Goal: Task Accomplishment & Management: Use online tool/utility

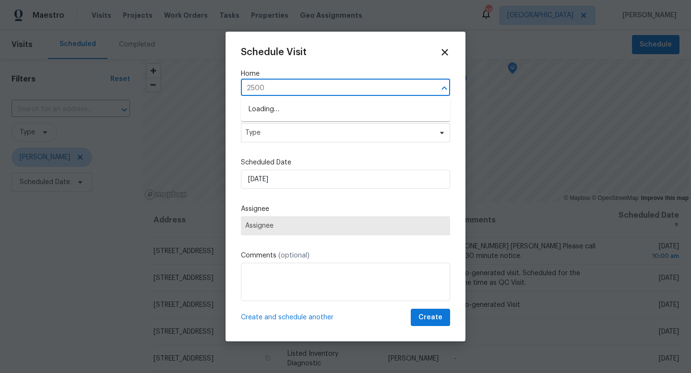
scroll to position [168, 0]
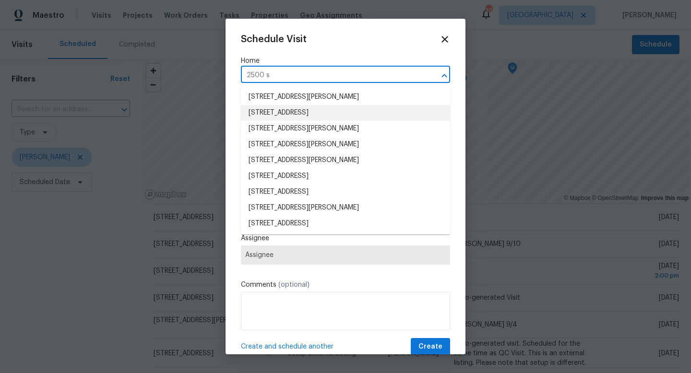
type input "2500 sp"
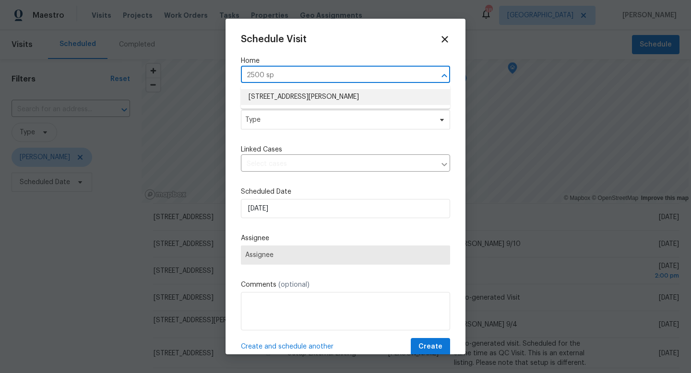
click at [293, 94] on li "[STREET_ADDRESS][PERSON_NAME]" at bounding box center [345, 97] width 209 height 16
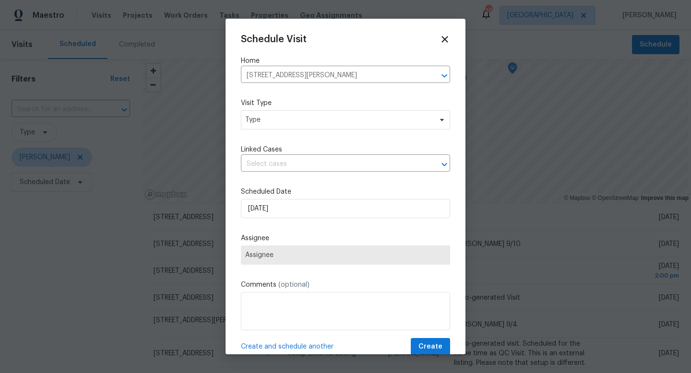
click at [281, 130] on div "Schedule Visit Home 2500 Spring Meadows Dr, Denton, TX 76209 ​ Visit Type Type …" at bounding box center [345, 195] width 209 height 322
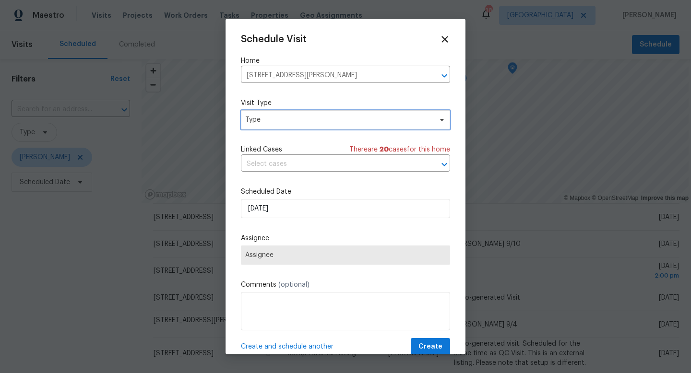
click at [281, 128] on span "Type" at bounding box center [345, 119] width 209 height 19
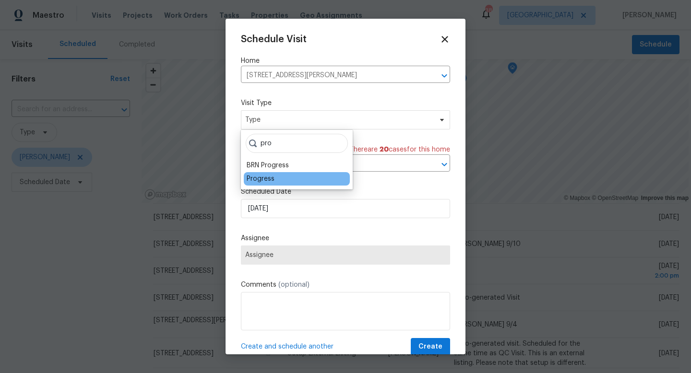
type input "pro"
click at [269, 176] on div "Progress" at bounding box center [260, 179] width 28 height 10
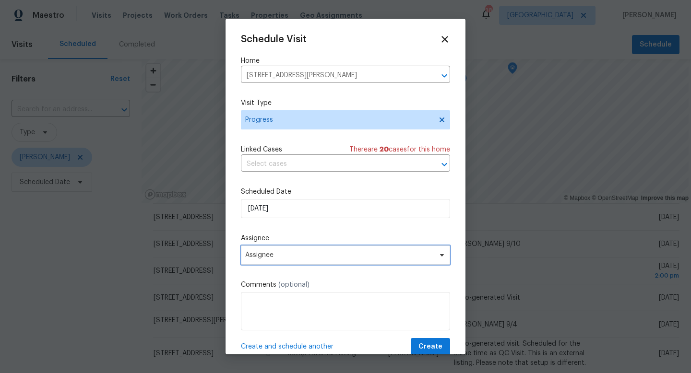
click at [275, 260] on span "Assignee" at bounding box center [345, 255] width 209 height 19
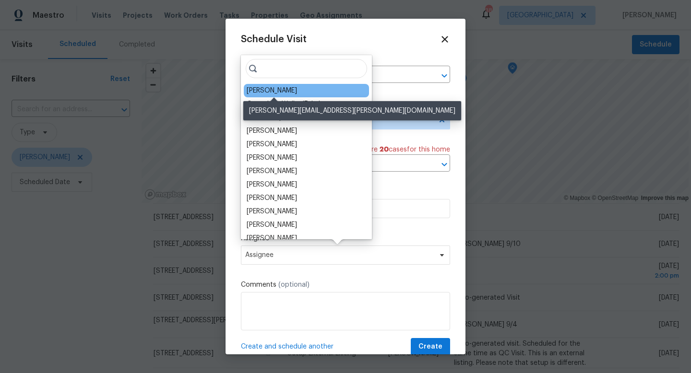
click at [272, 90] on div "[PERSON_NAME]" at bounding box center [271, 91] width 50 height 10
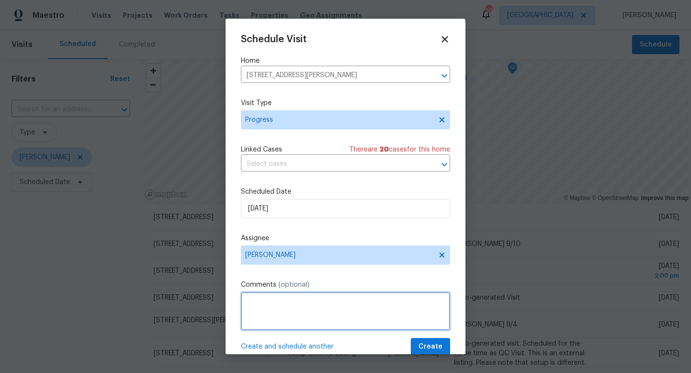
click at [326, 315] on textarea at bounding box center [345, 311] width 209 height 38
type textarea "PW"
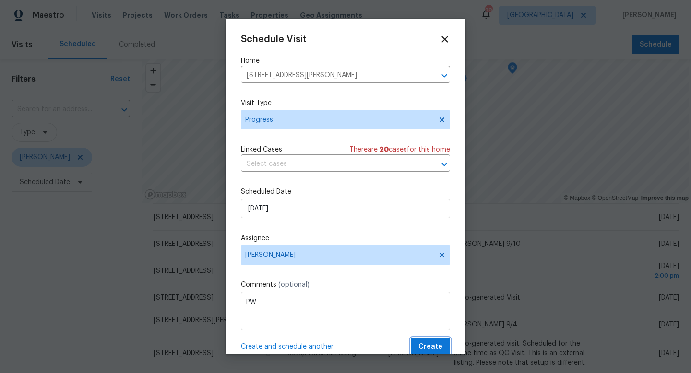
click at [434, 349] on span "Create" at bounding box center [430, 347] width 24 height 12
